Goal: Entertainment & Leisure: Browse casually

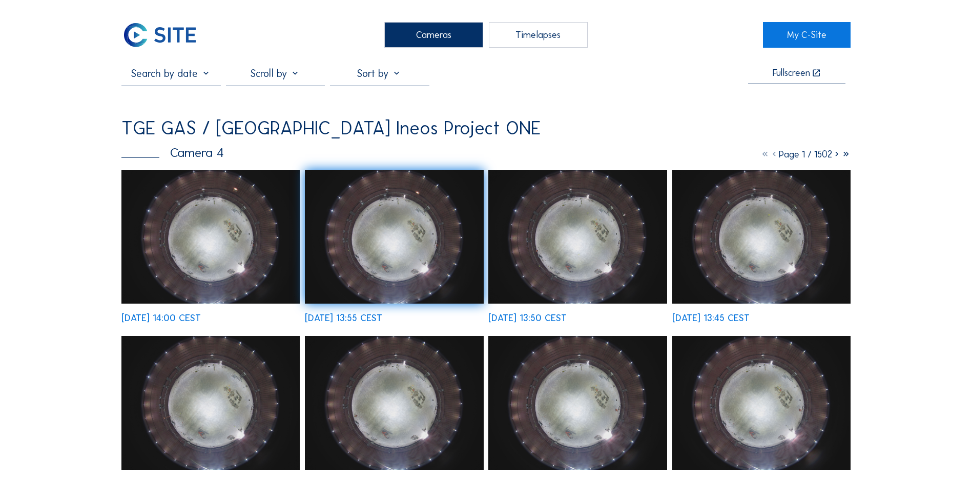
click at [438, 41] on div "Cameras" at bounding box center [433, 35] width 99 height 26
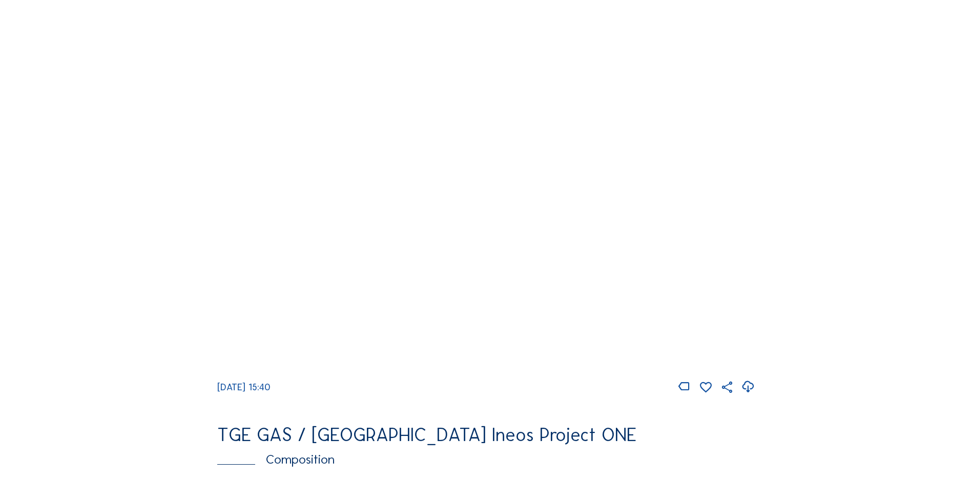
scroll to position [973, 0]
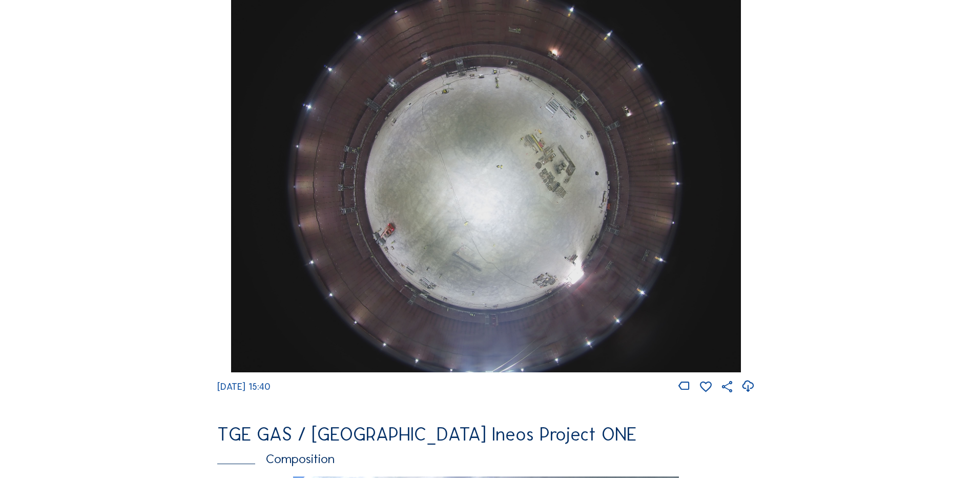
click at [441, 220] on img at bounding box center [485, 181] width 509 height 382
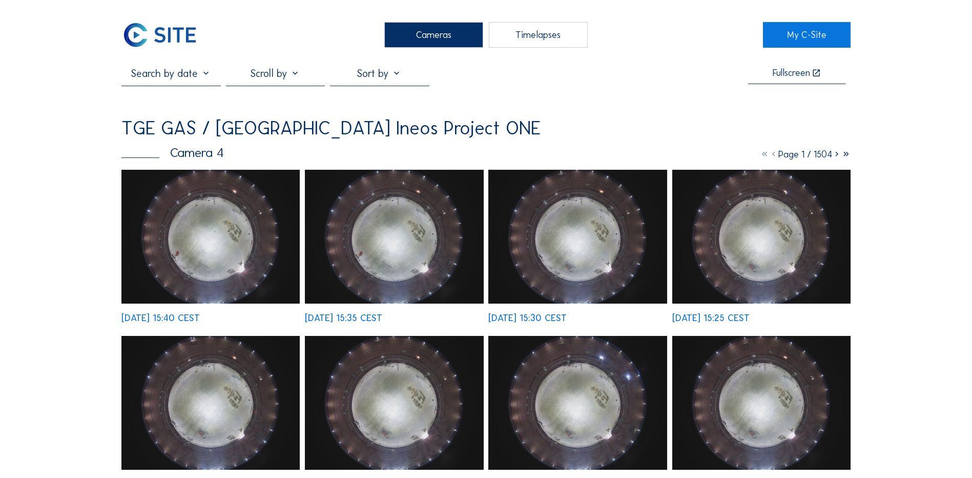
drag, startPoint x: 437, startPoint y: 38, endPoint x: 431, endPoint y: 40, distance: 5.5
click at [437, 38] on div "Cameras" at bounding box center [433, 35] width 99 height 26
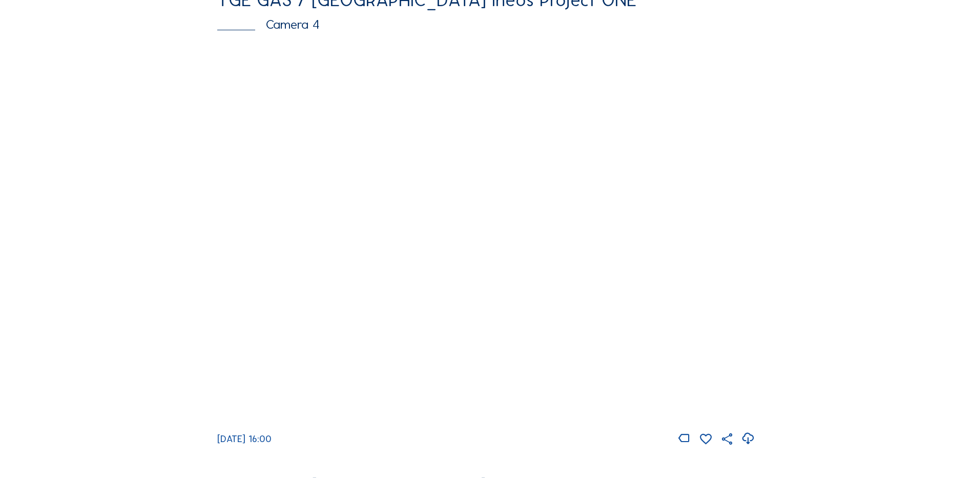
scroll to position [922, 0]
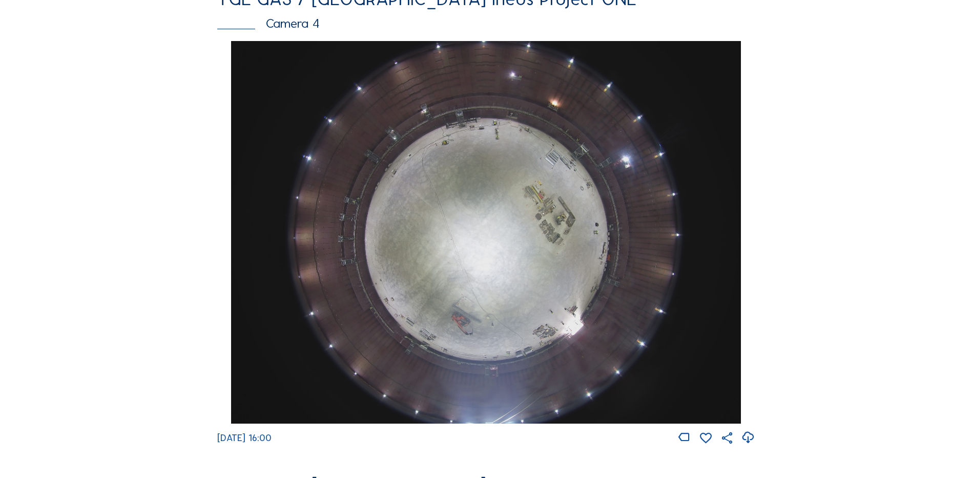
click at [476, 258] on img at bounding box center [485, 232] width 509 height 382
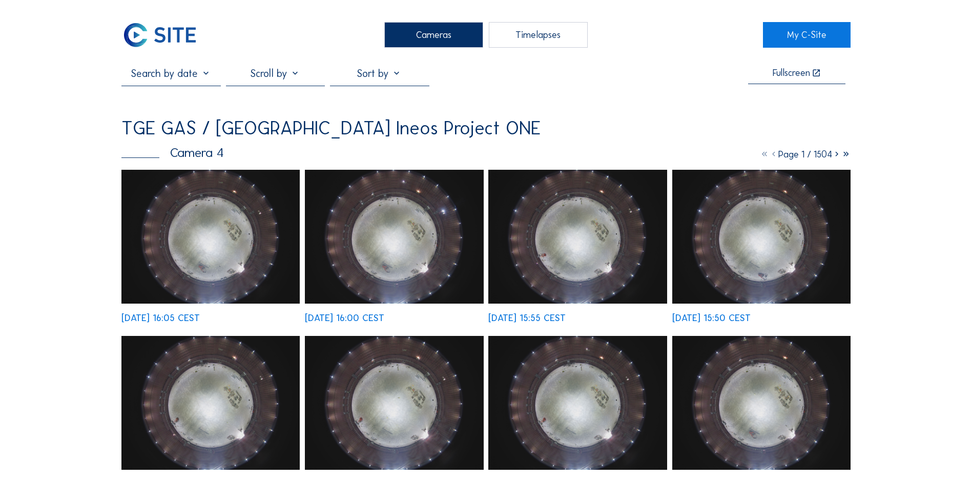
click at [184, 211] on img at bounding box center [210, 237] width 178 height 134
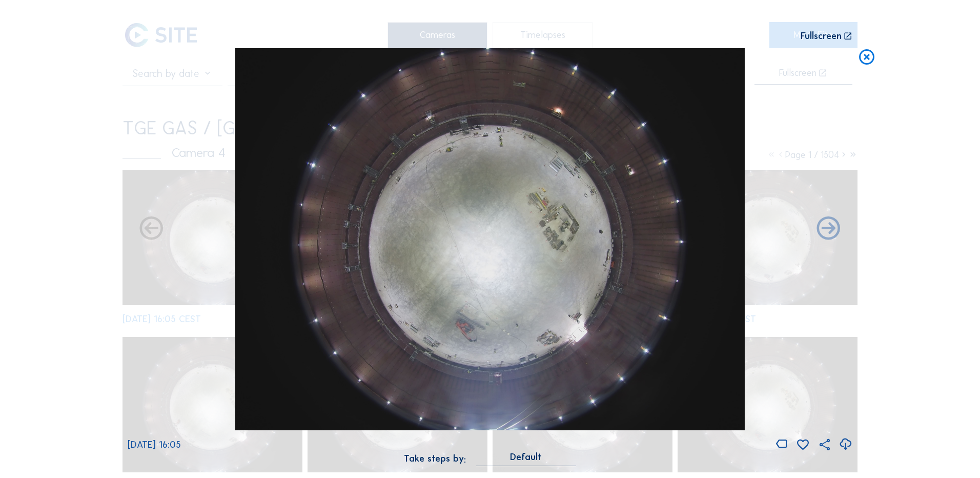
click at [845, 446] on icon at bounding box center [845, 443] width 14 height 17
click at [950, 394] on div "Scroll to travel through time | Press 'Alt' Button + Scroll to Zoom | Click and…" at bounding box center [490, 239] width 980 height 478
click at [864, 57] on icon at bounding box center [866, 57] width 18 height 19
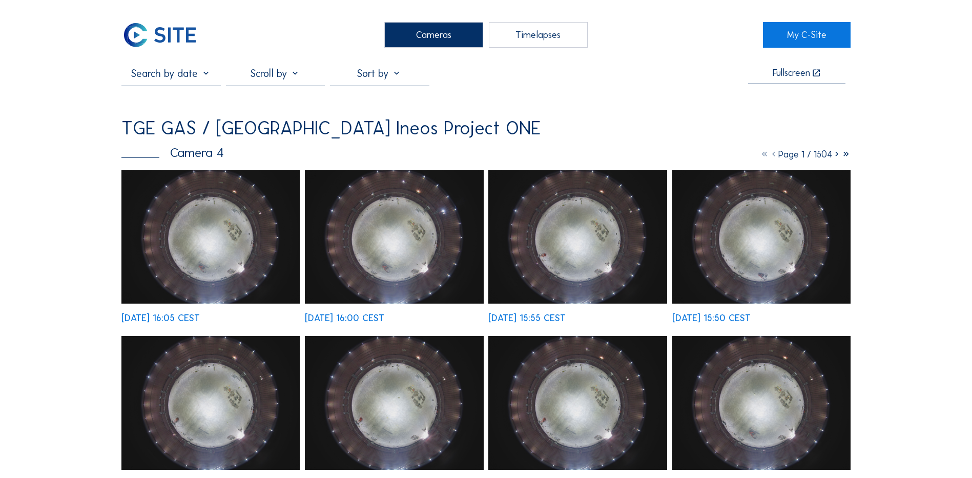
click at [421, 37] on div "Cameras" at bounding box center [433, 35] width 99 height 26
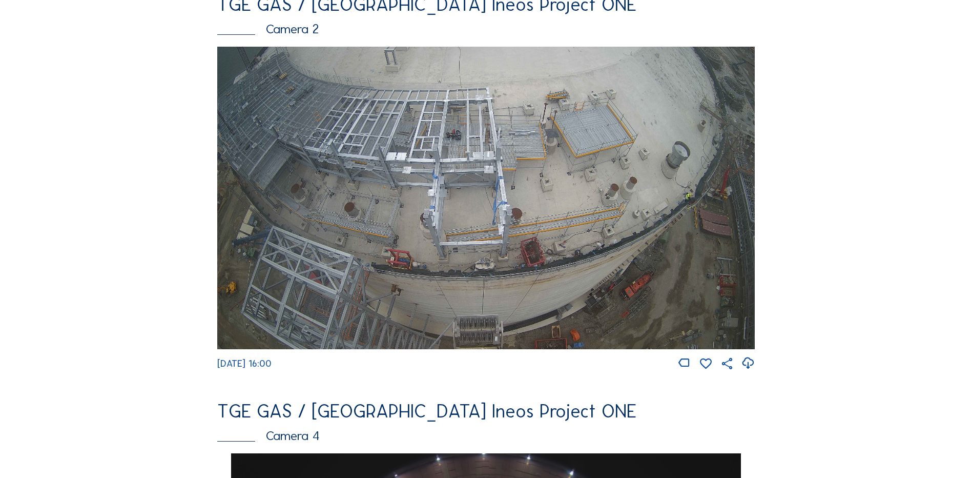
scroll to position [512, 0]
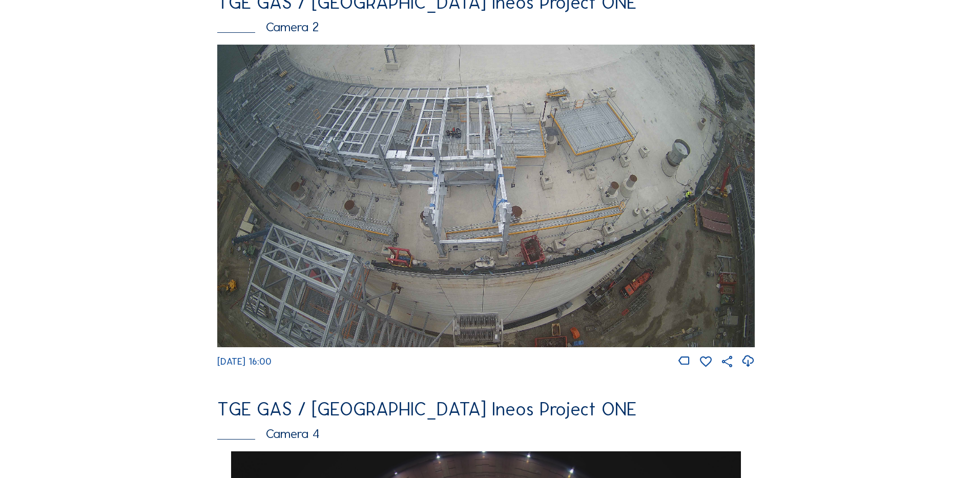
click at [483, 186] on img at bounding box center [485, 196] width 537 height 302
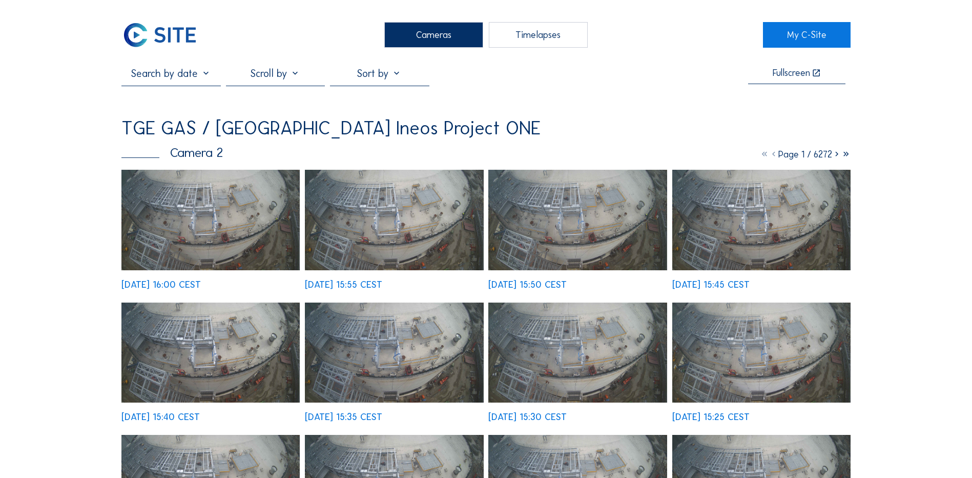
click at [438, 32] on div "Cameras" at bounding box center [433, 35] width 99 height 26
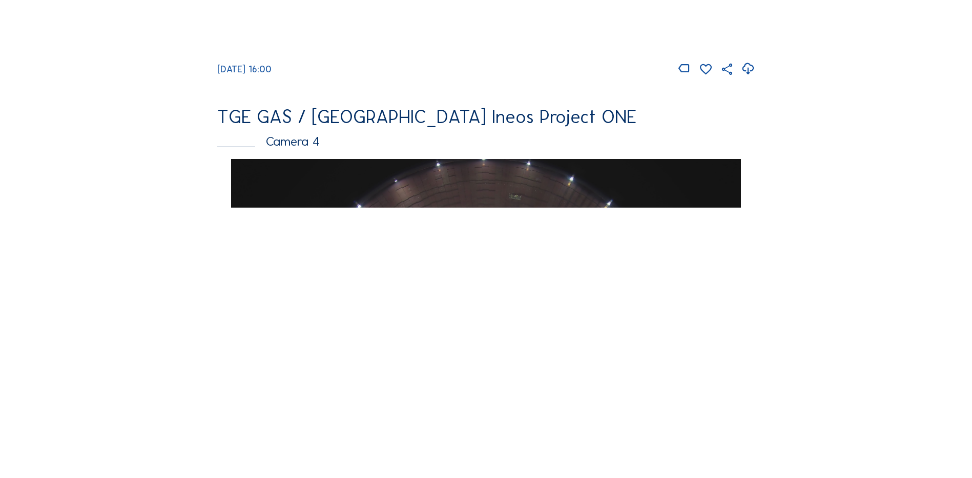
scroll to position [820, 0]
